Goal: Information Seeking & Learning: Learn about a topic

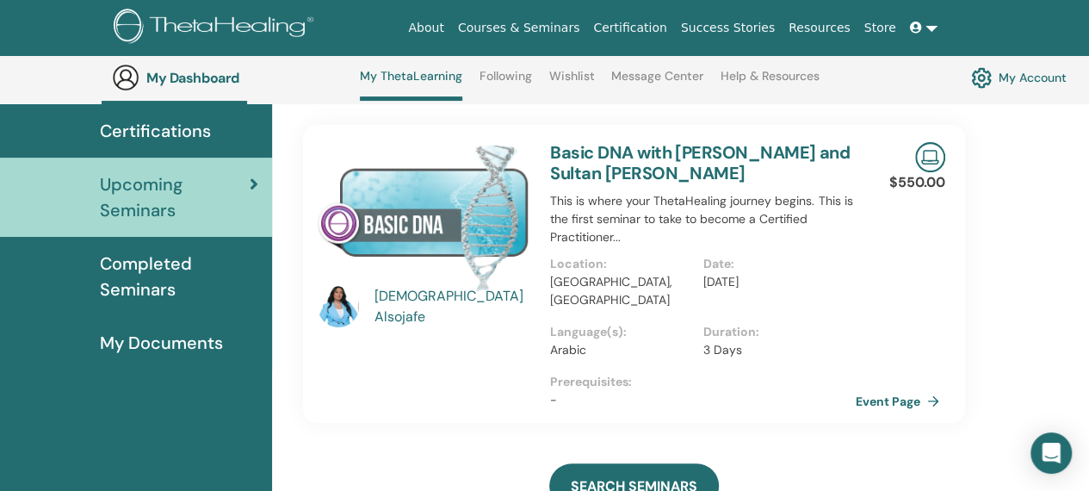
click at [330, 306] on img at bounding box center [338, 306] width 41 height 41
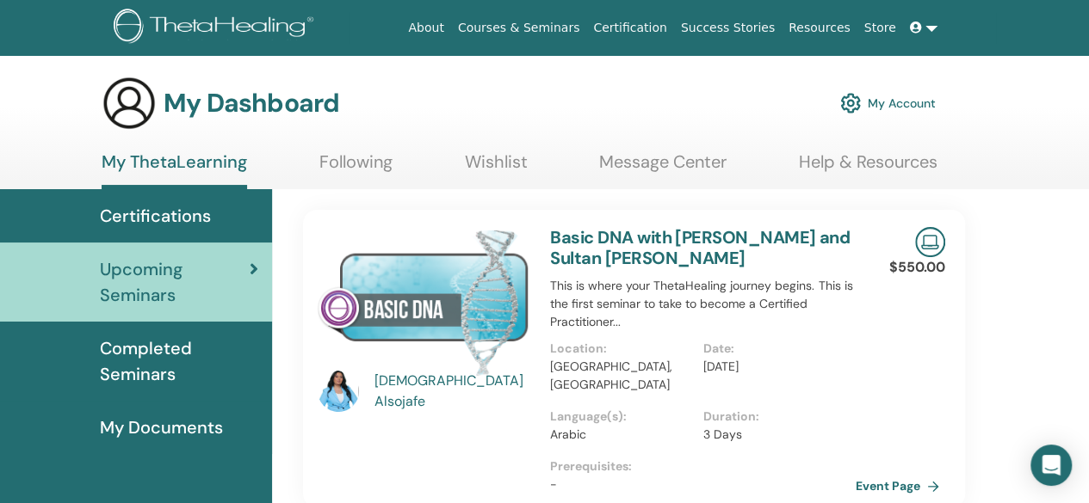
click at [342, 398] on img at bounding box center [338, 391] width 41 height 41
click at [440, 390] on div "Ebtisam Alsojafe" at bounding box center [453, 391] width 159 height 41
click at [337, 383] on img at bounding box center [338, 391] width 41 height 41
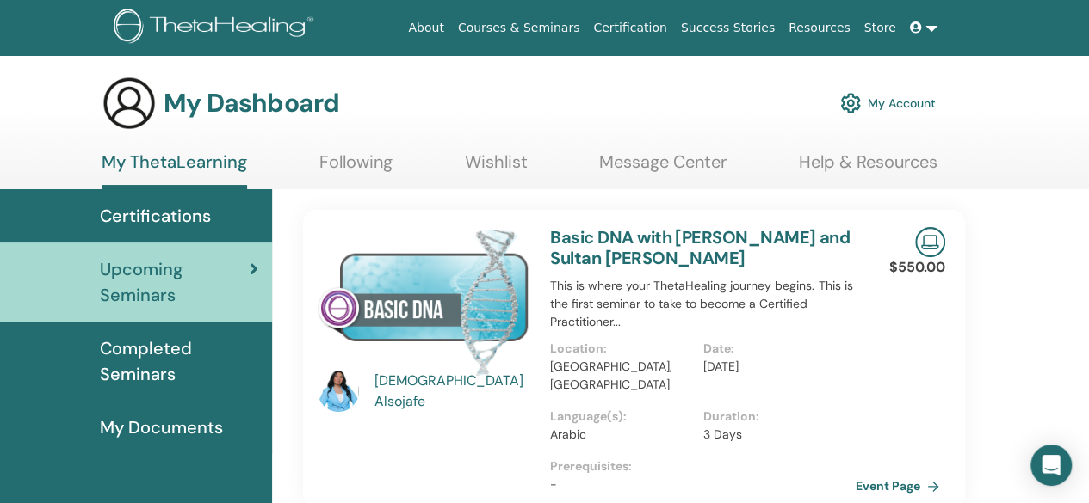
click at [450, 287] on img at bounding box center [424, 301] width 212 height 149
click at [157, 280] on span "Upcoming Seminars" at bounding box center [175, 282] width 150 height 52
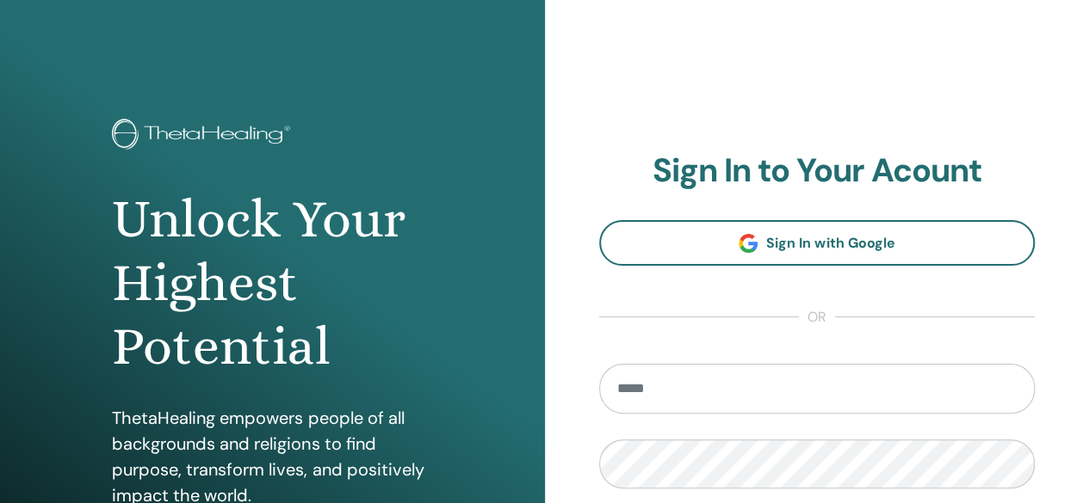
click at [673, 382] on input "email" at bounding box center [817, 389] width 436 height 50
type input "**********"
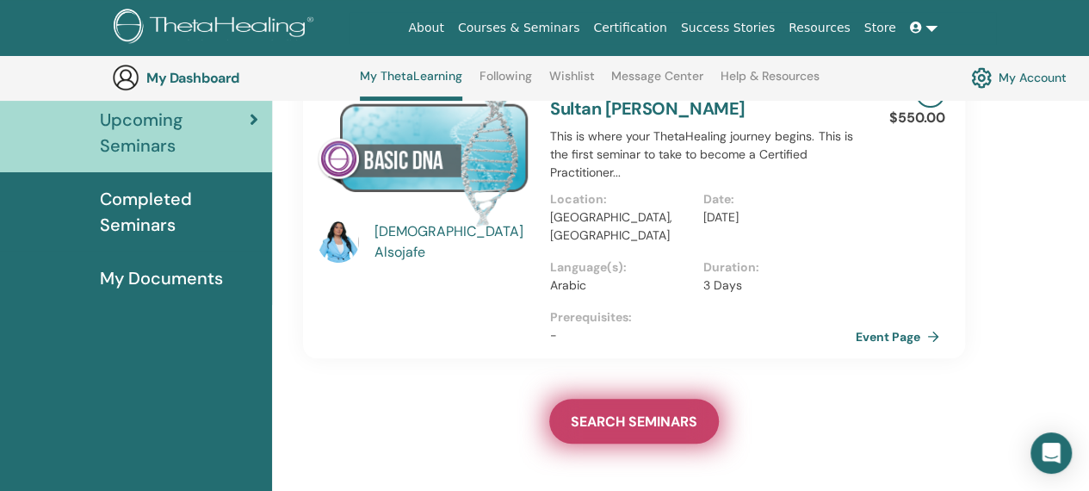
scroll to position [217, 0]
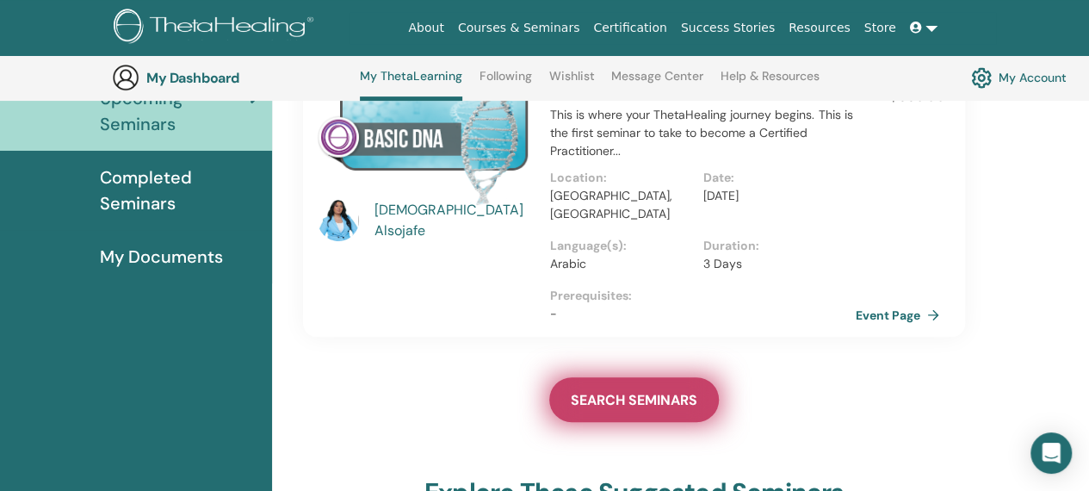
click at [615, 391] on span "SEARCH SEMINARS" at bounding box center [634, 400] width 127 height 18
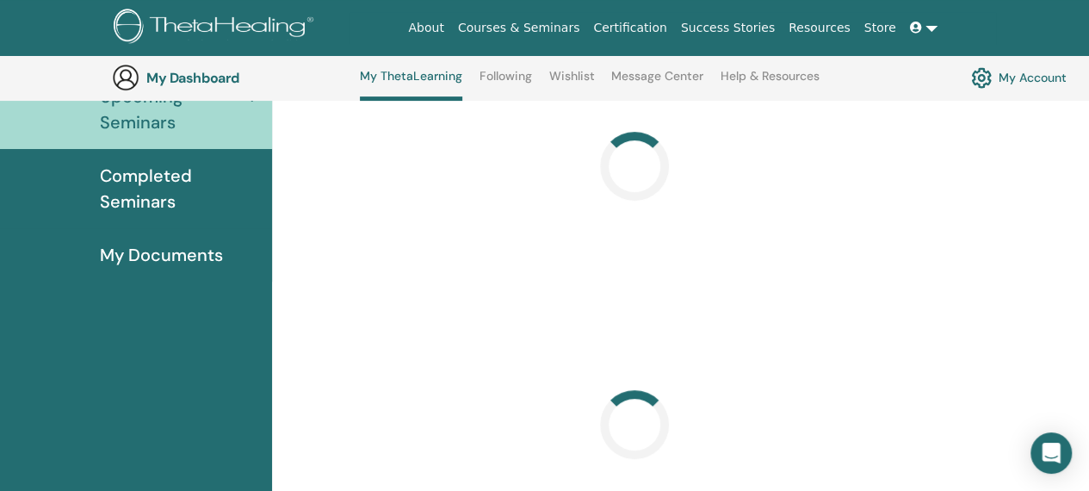
scroll to position [219, 0]
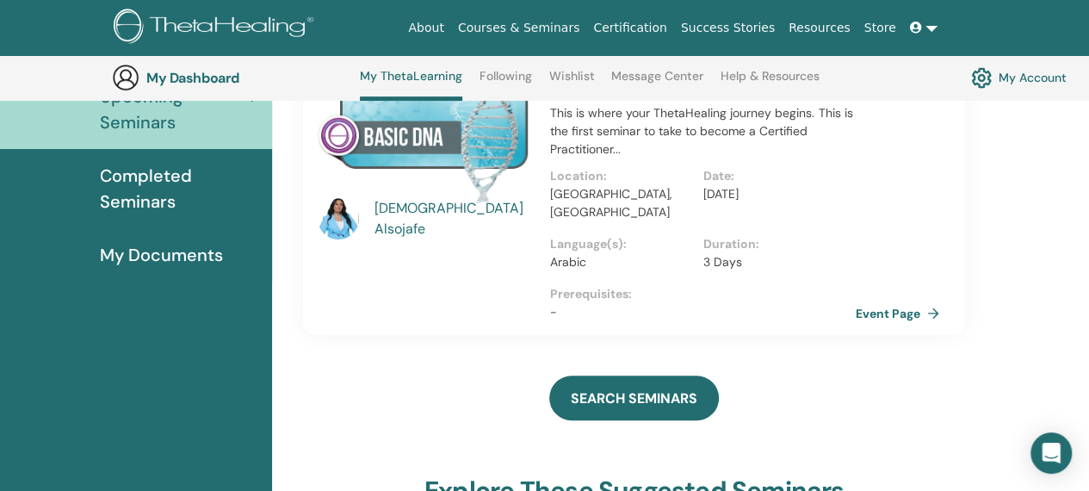
click at [482, 218] on div "Ebtisam Alsojafe" at bounding box center [453, 218] width 159 height 41
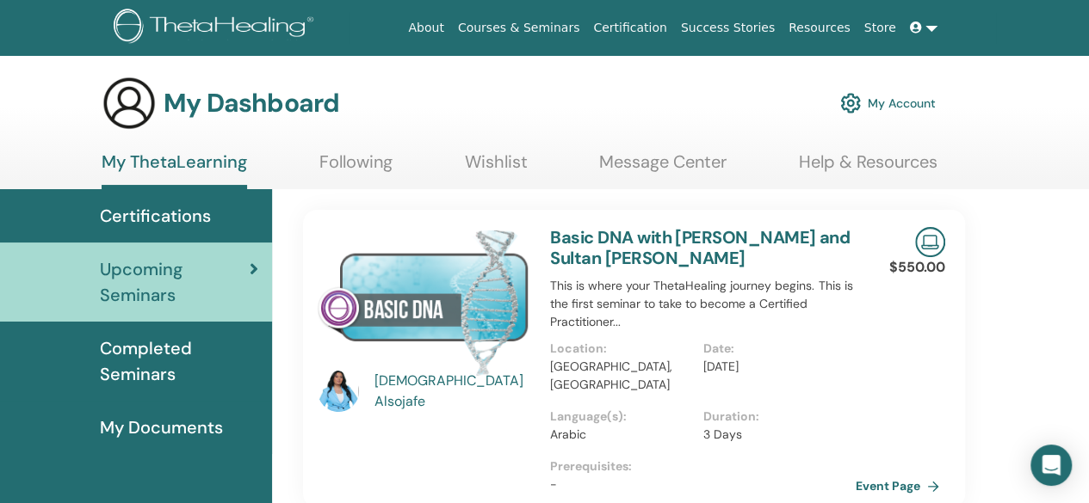
click at [411, 402] on div "Ebtisam Alsojafe" at bounding box center [424, 391] width 212 height 41
click at [406, 387] on div "Ebtisam Alsojafe" at bounding box center [453, 391] width 159 height 41
click at [344, 372] on img at bounding box center [338, 391] width 41 height 41
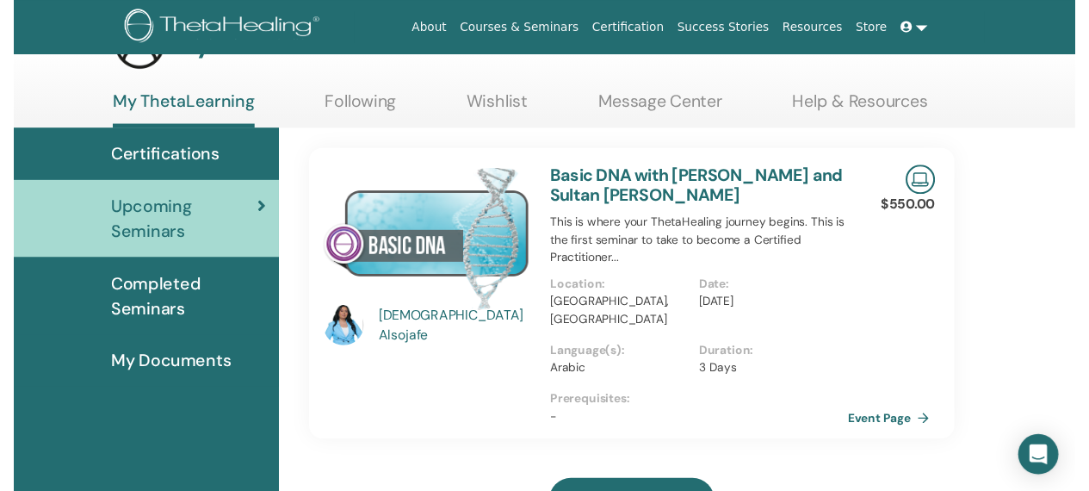
scroll to position [217, 0]
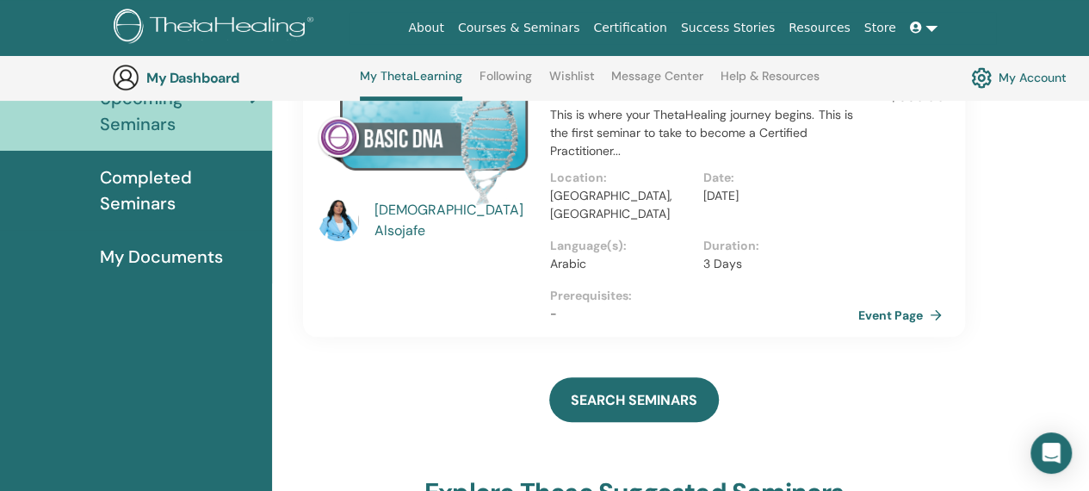
click at [876, 302] on link "Event Page" at bounding box center [903, 315] width 90 height 26
